Goal: Use online tool/utility: Use online tool/utility

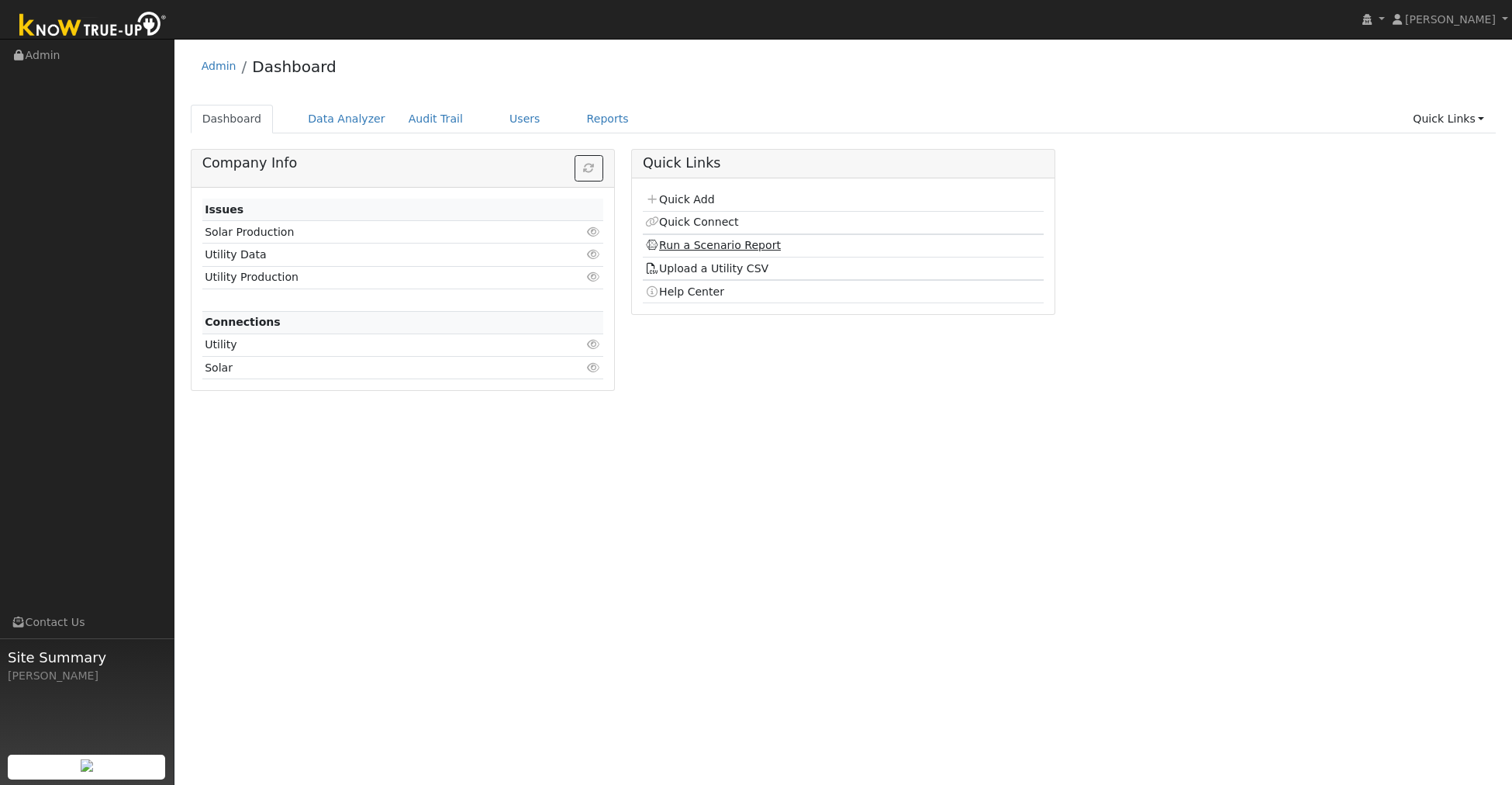
click at [725, 241] on link "Run a Scenario Report" at bounding box center [713, 245] width 136 height 12
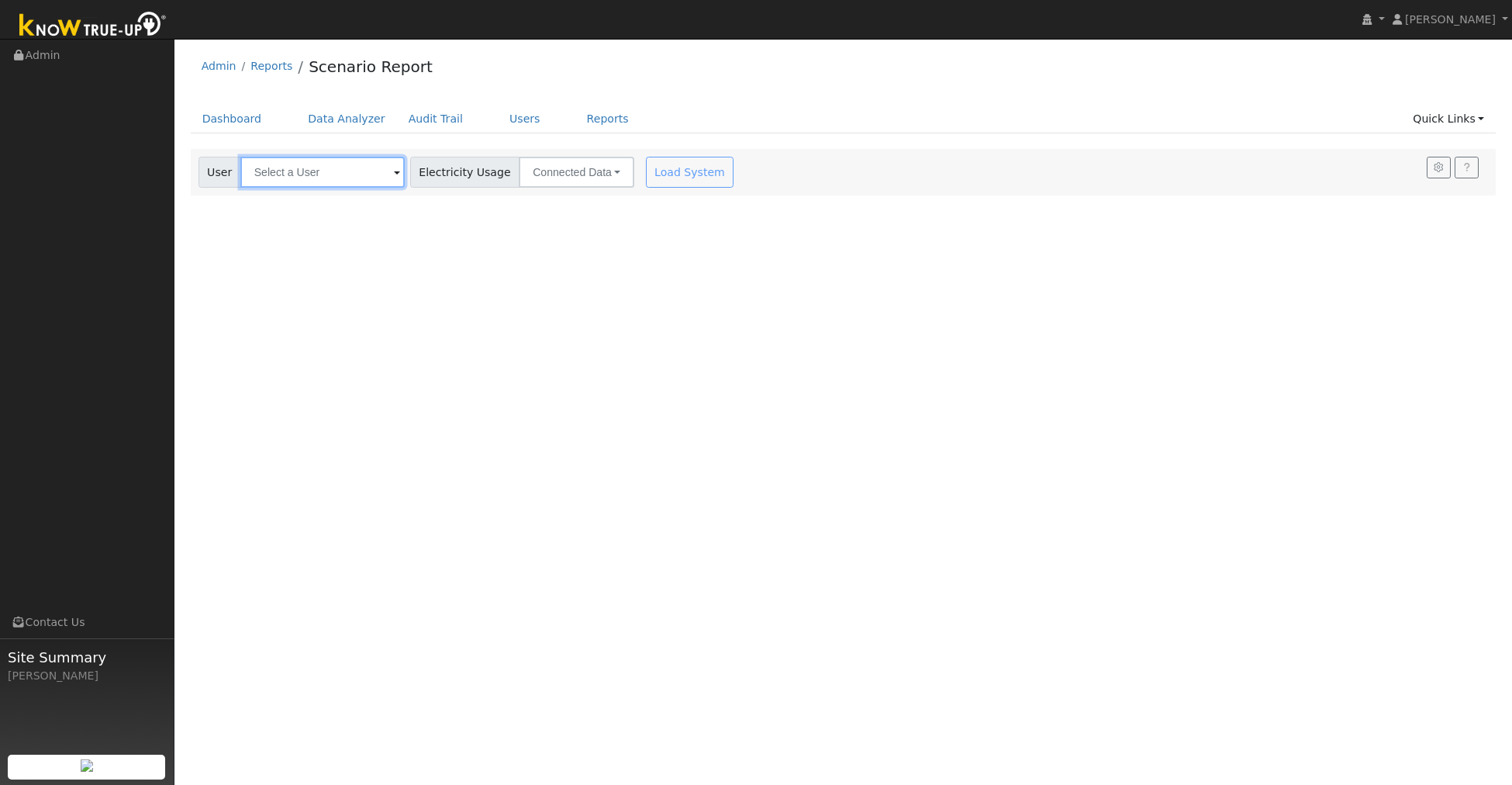
click at [331, 176] on input "text" at bounding box center [323, 172] width 164 height 31
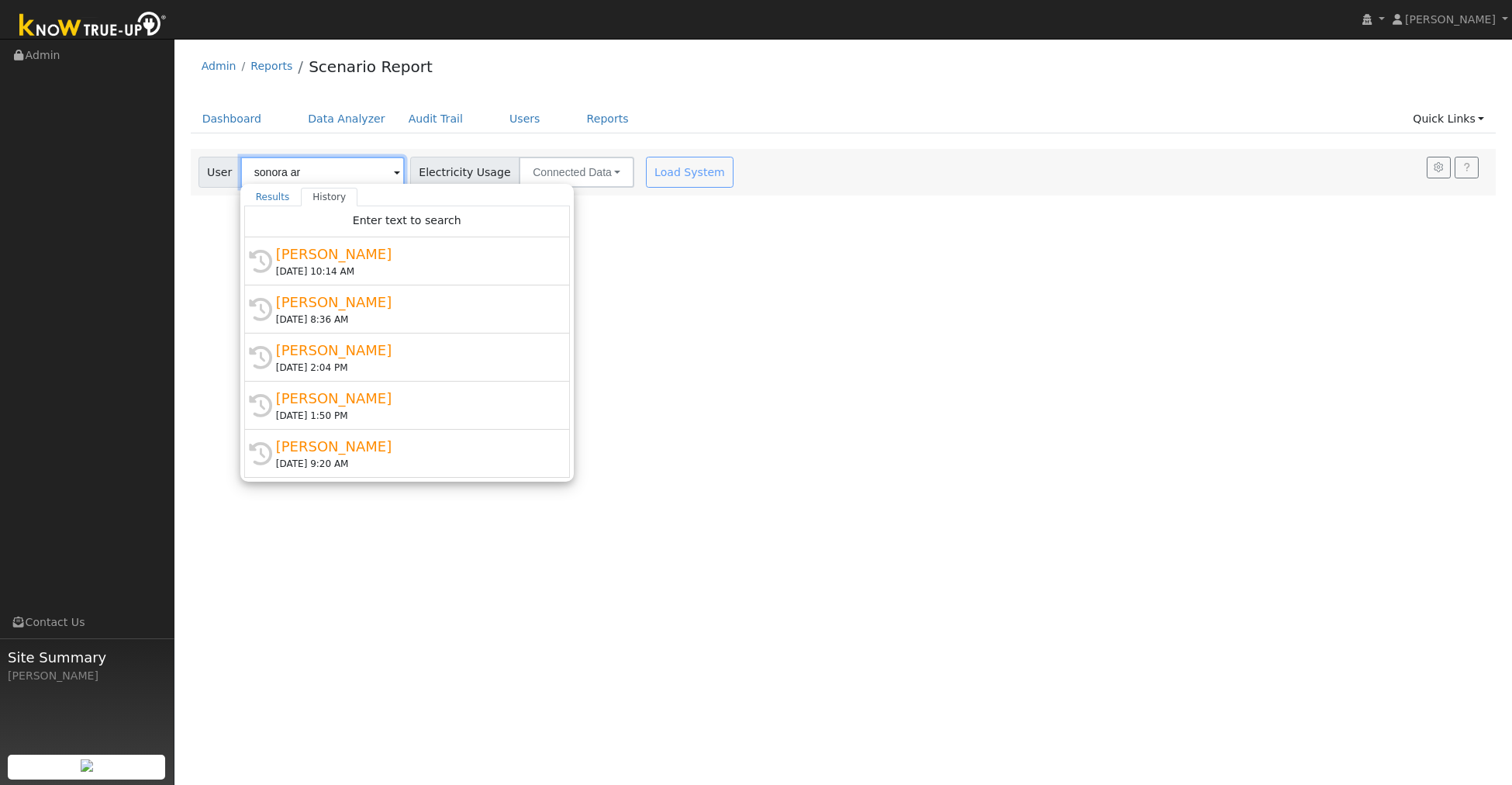
type input "sonora art"
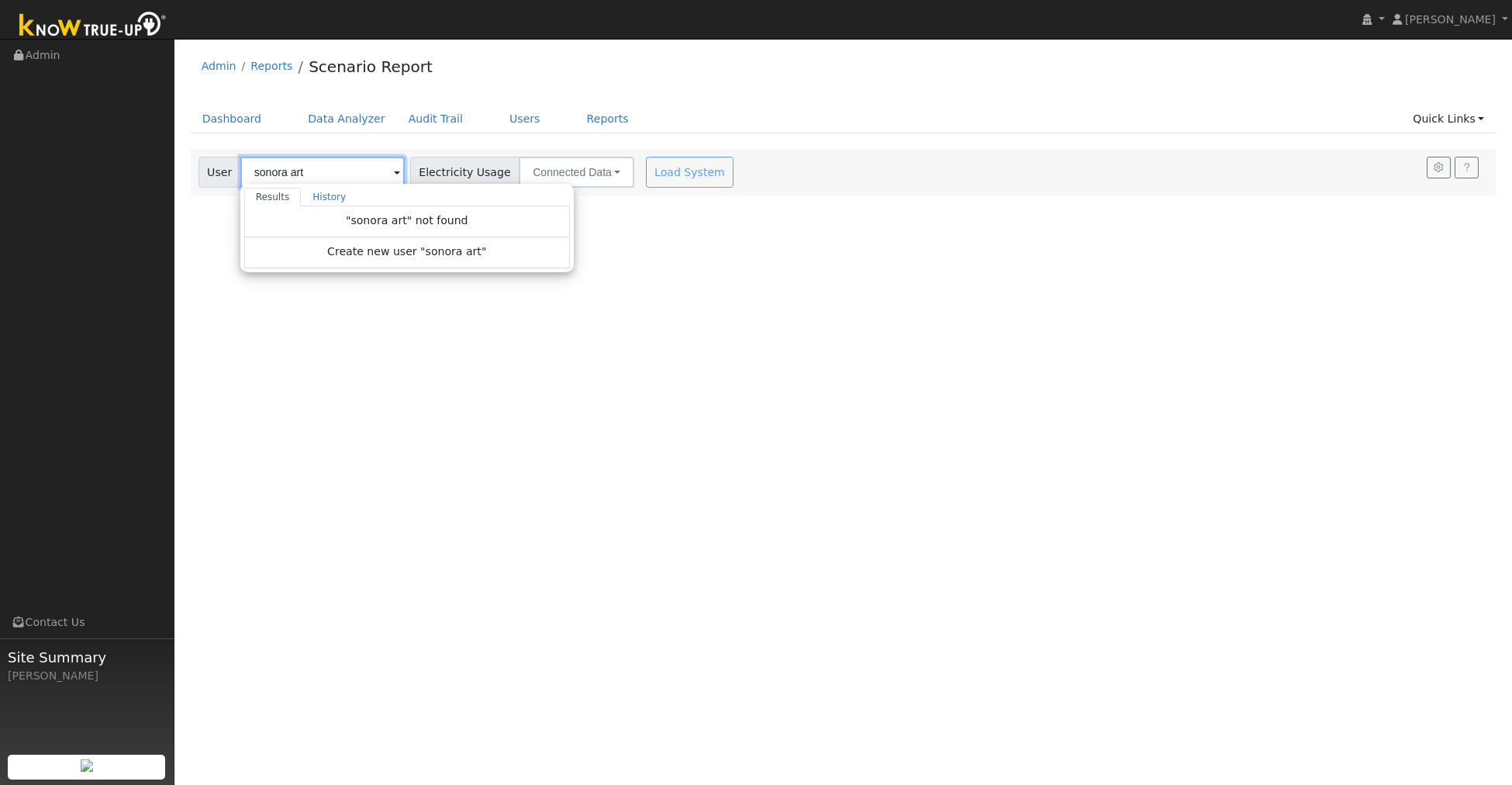
drag, startPoint x: 306, startPoint y: 174, endPoint x: 238, endPoint y: 171, distance: 68.1
click at [240, 171] on input "sonora art" at bounding box center [323, 172] width 164 height 31
